Goal: Task Accomplishment & Management: Manage account settings

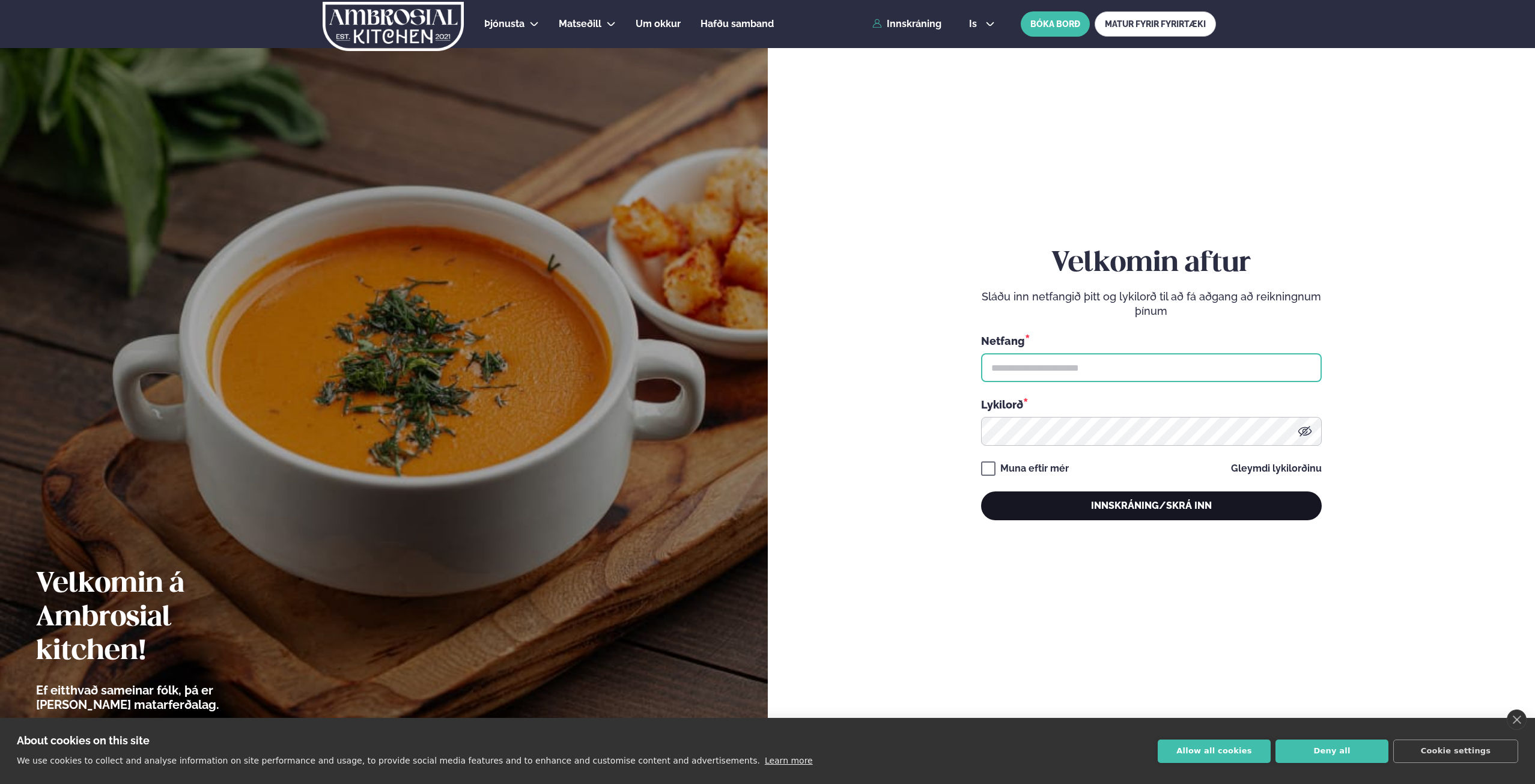
type input "**********"
click at [1139, 510] on button "Innskráning/Skrá inn" at bounding box center [1151, 505] width 340 height 29
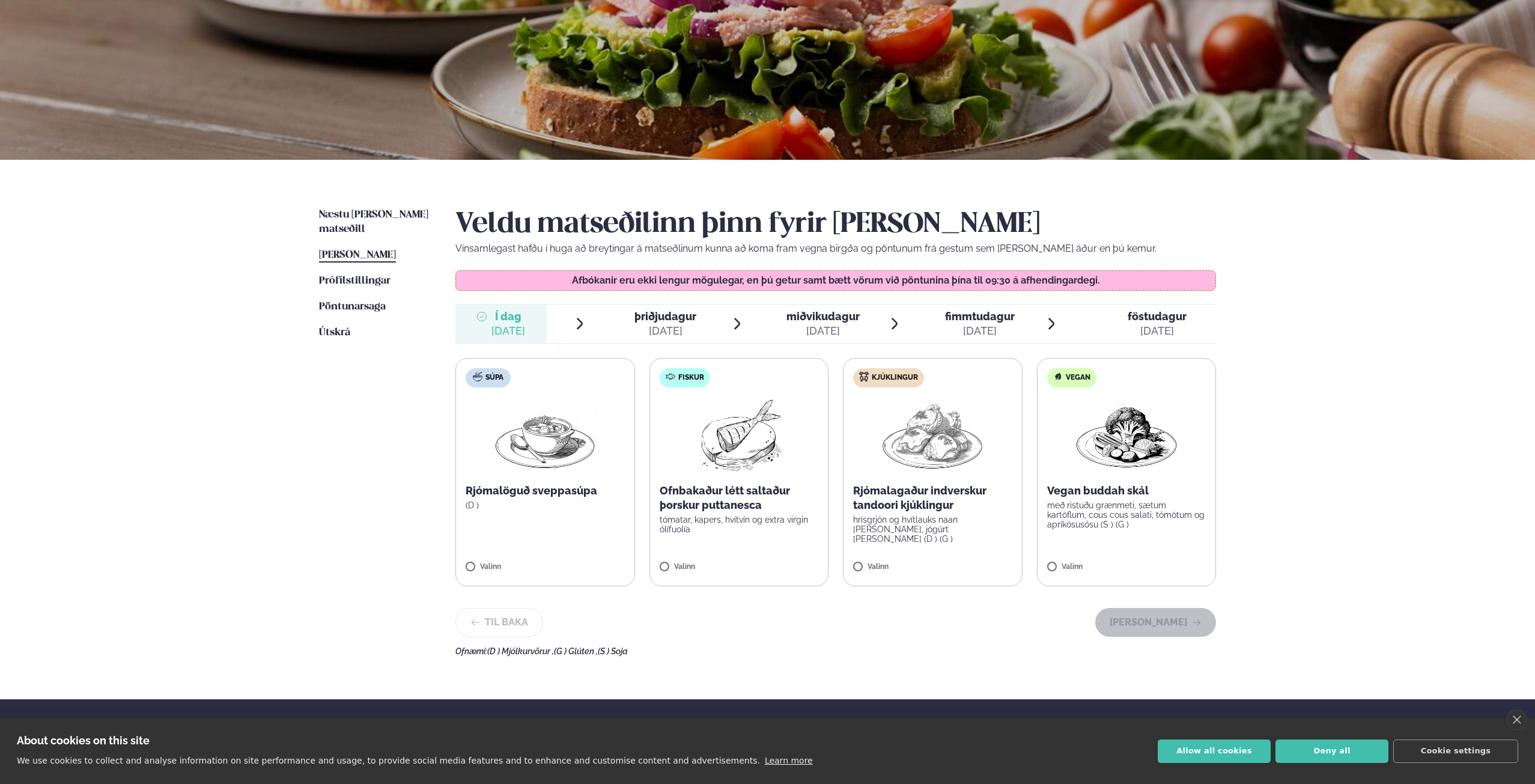
scroll to position [120, 0]
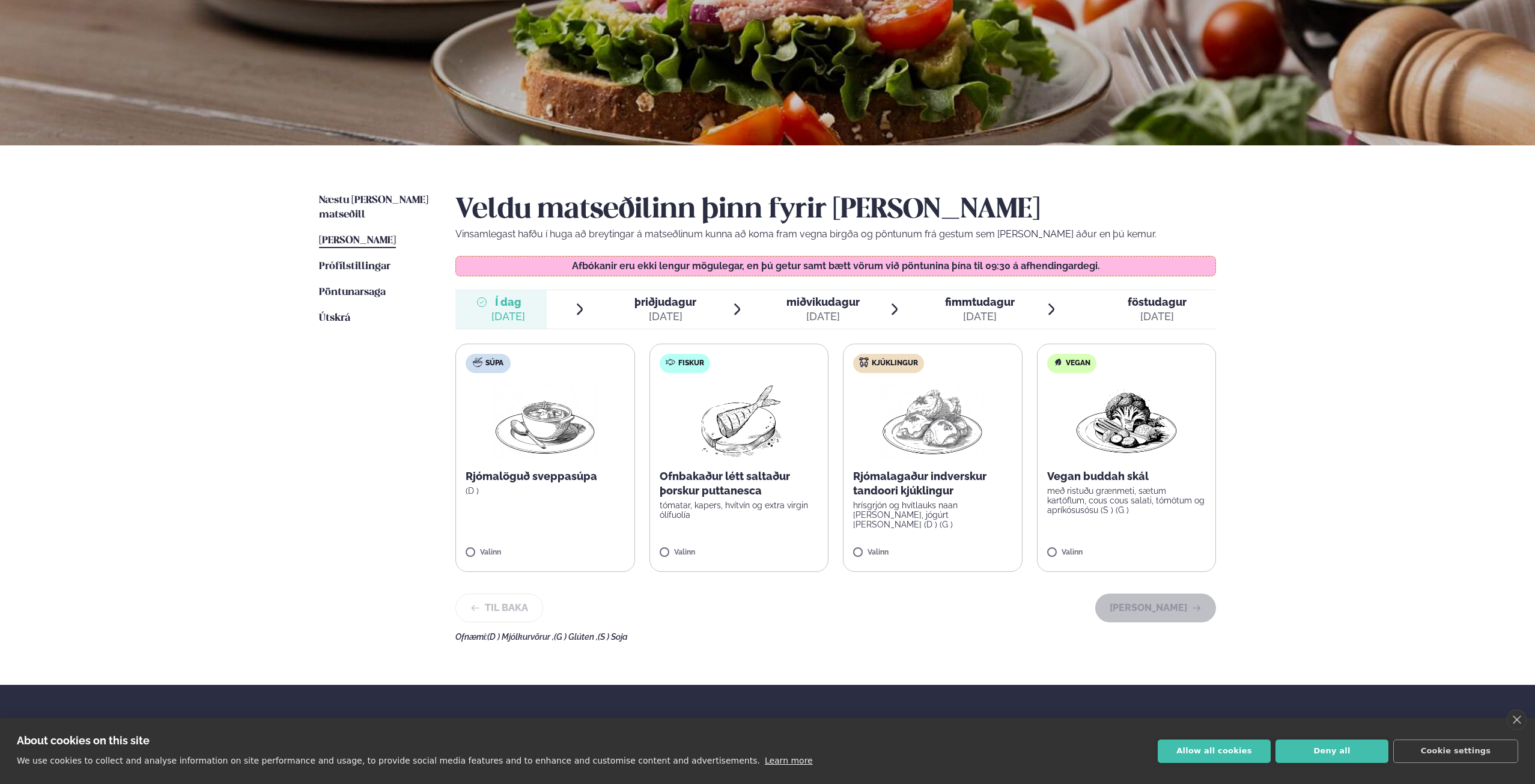
click at [966, 442] on img at bounding box center [932, 421] width 106 height 77
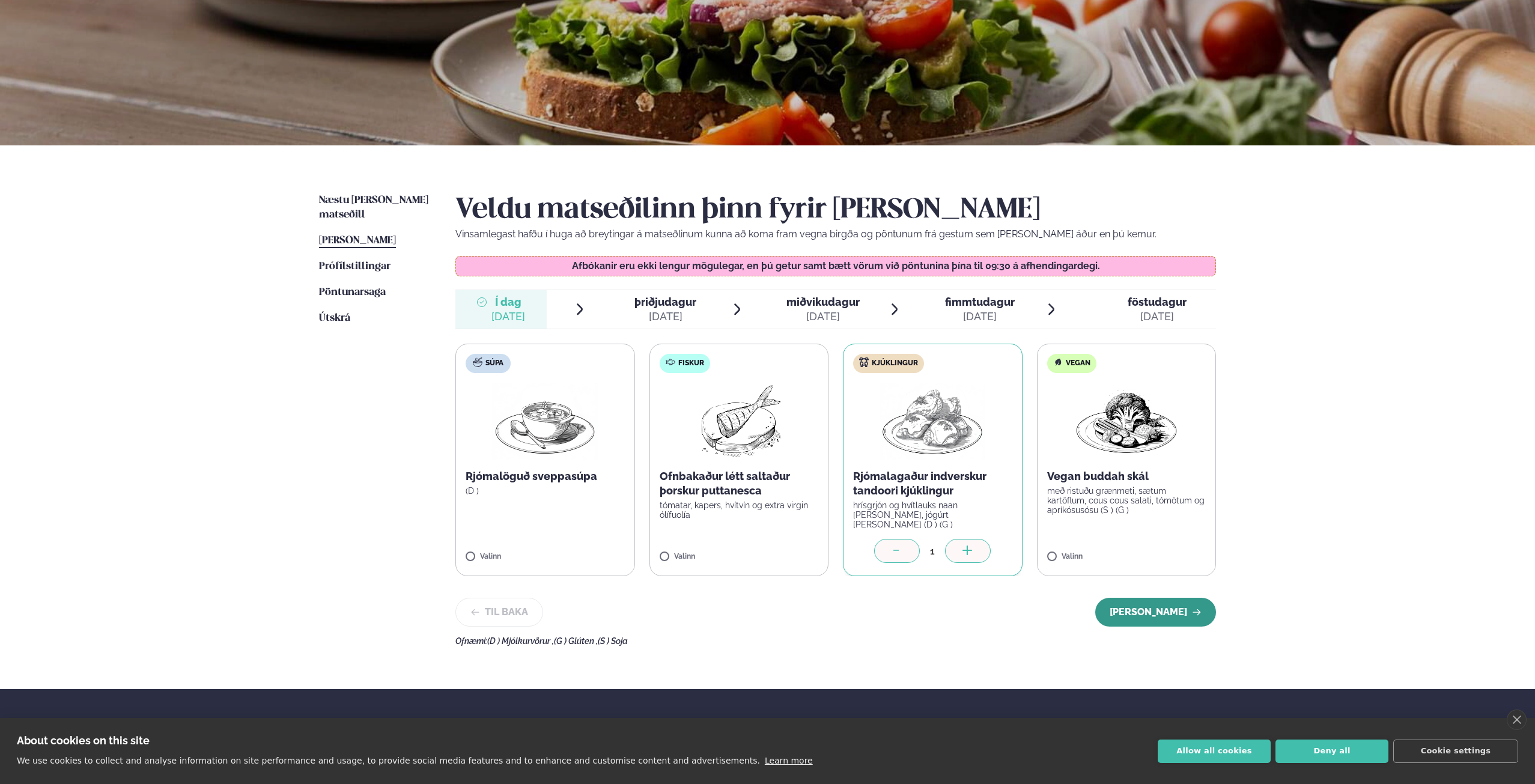
click at [1172, 613] on button "[PERSON_NAME]" at bounding box center [1155, 612] width 121 height 29
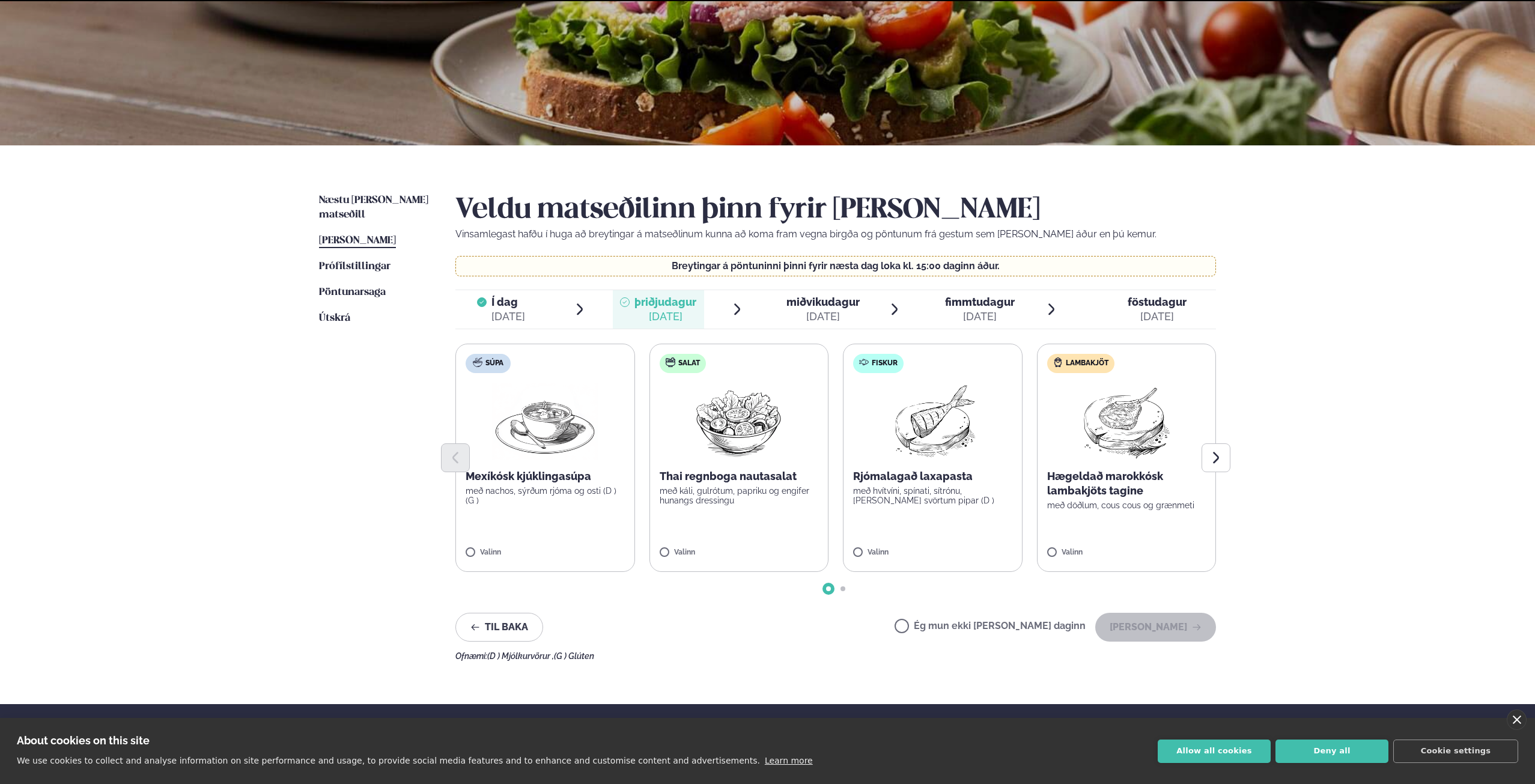
click at [1521, 723] on link "close" at bounding box center [1516, 719] width 20 height 21
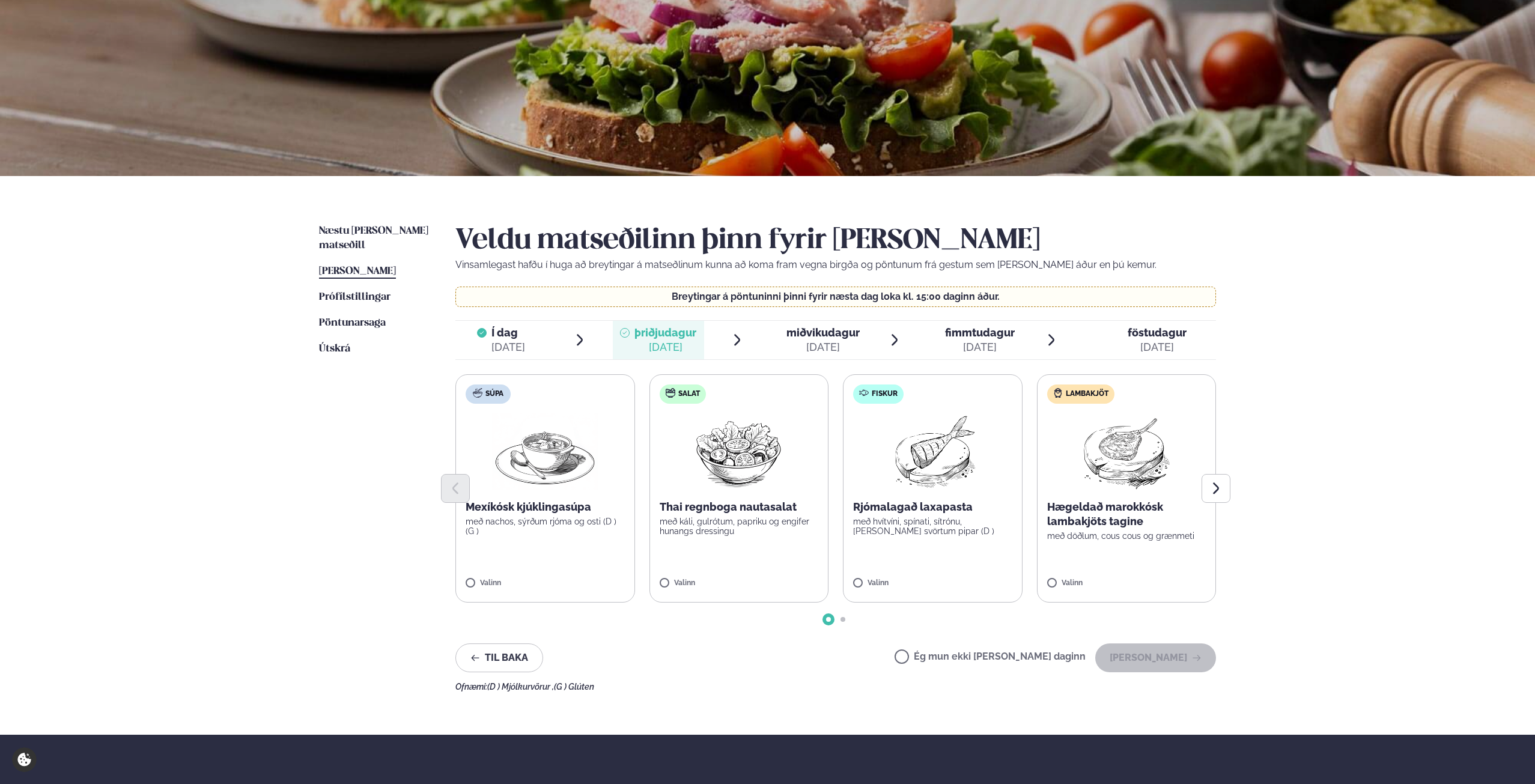
scroll to position [60, 0]
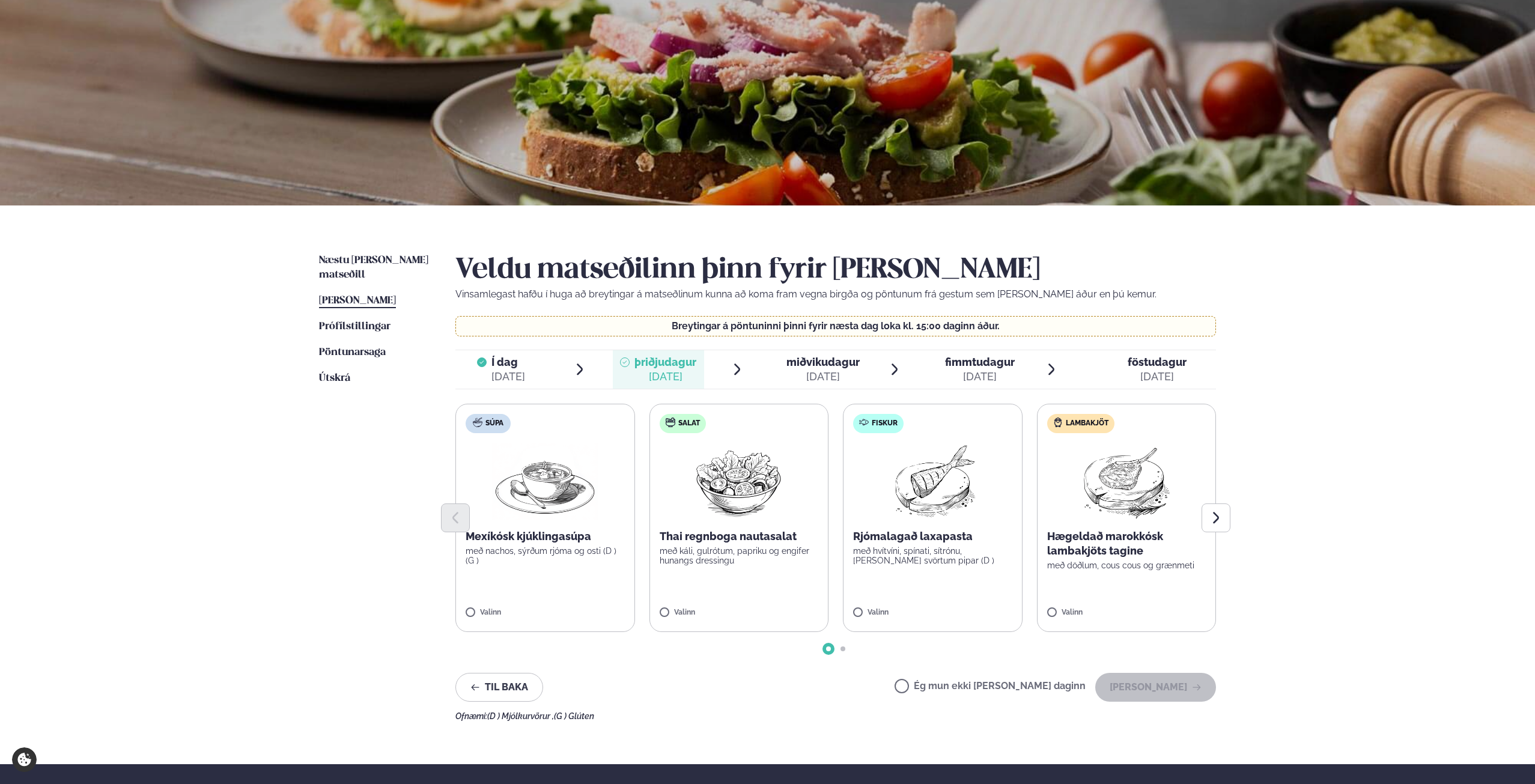
click at [575, 458] on img at bounding box center [545, 480] width 106 height 77
click at [527, 375] on span "Í dag Í d. [DATE]" at bounding box center [501, 370] width 92 height 39
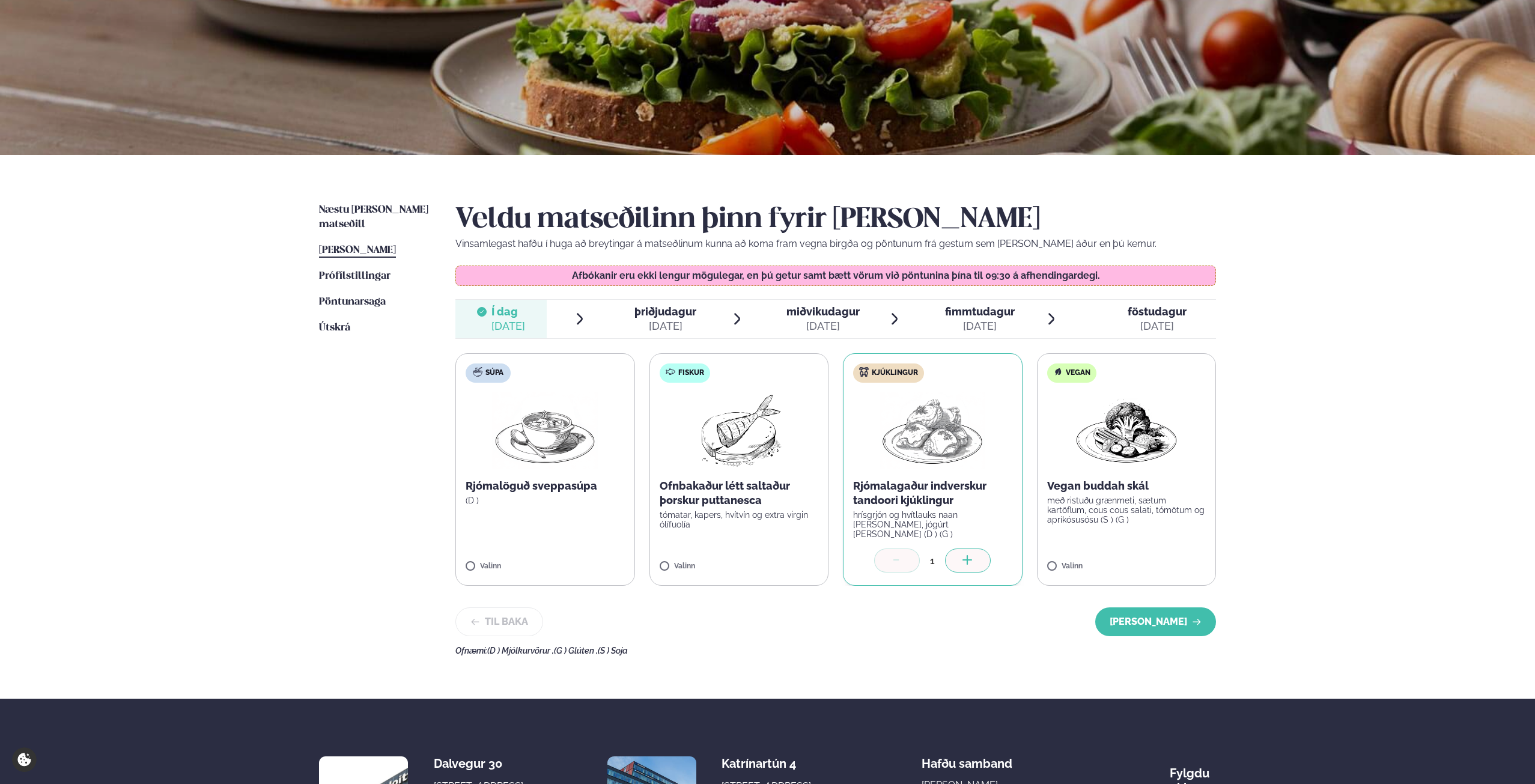
scroll to position [0, 0]
